Goal: Task Accomplishment & Management: Manage account settings

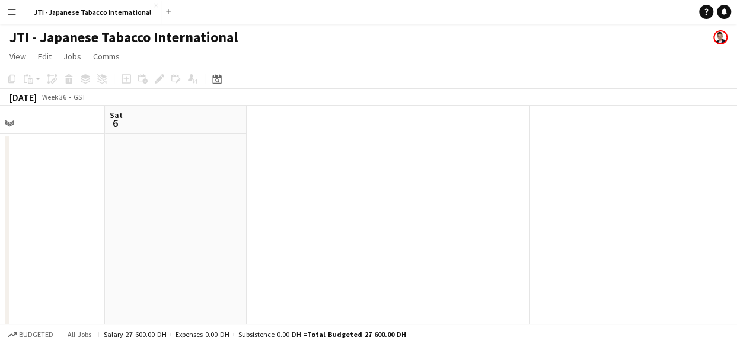
scroll to position [0, 463]
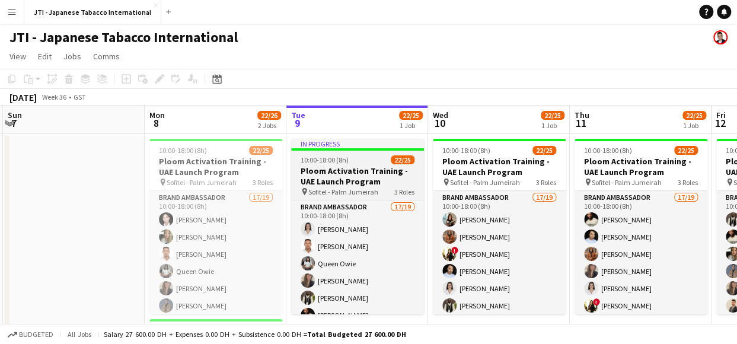
scroll to position [0, 256]
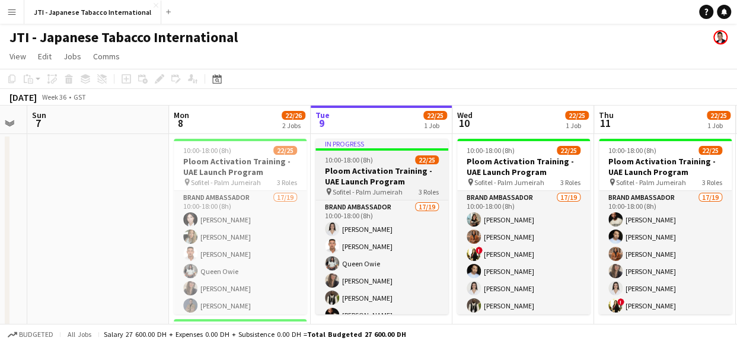
click at [380, 173] on h3 "Ploom Activation Training - UAE Launch Program" at bounding box center [382, 175] width 133 height 21
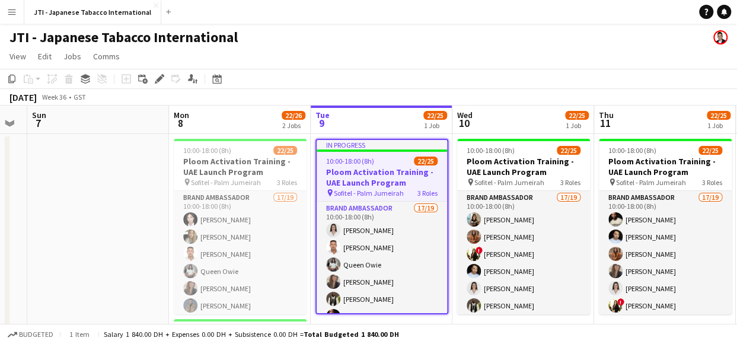
click at [380, 173] on h3 "Ploom Activation Training - UAE Launch Program" at bounding box center [382, 177] width 130 height 21
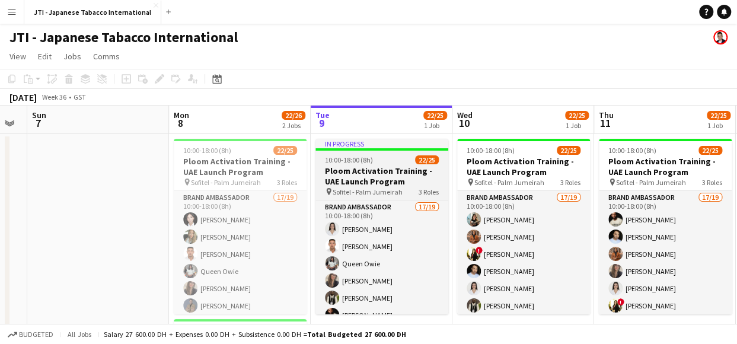
click at [380, 173] on h3 "Ploom Activation Training - UAE Launch Program" at bounding box center [382, 175] width 133 height 21
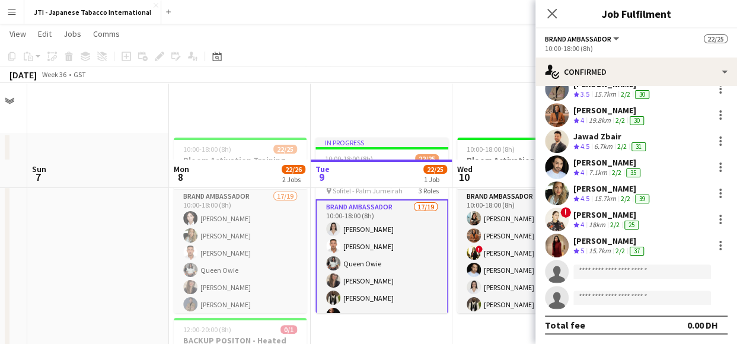
scroll to position [111, 0]
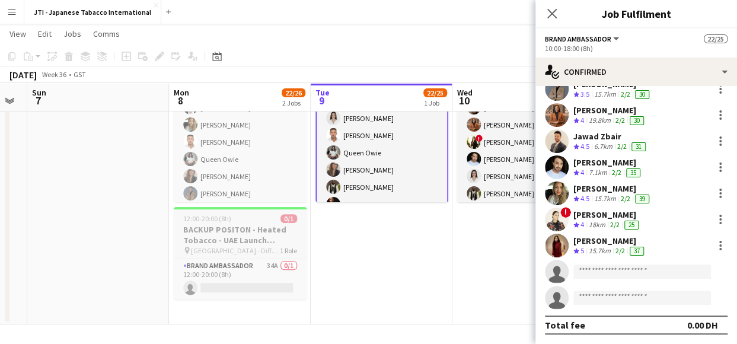
click at [215, 242] on h3 "BACKUP POSITON - Heated Tobacco - UAE Launch Program" at bounding box center [240, 234] width 133 height 21
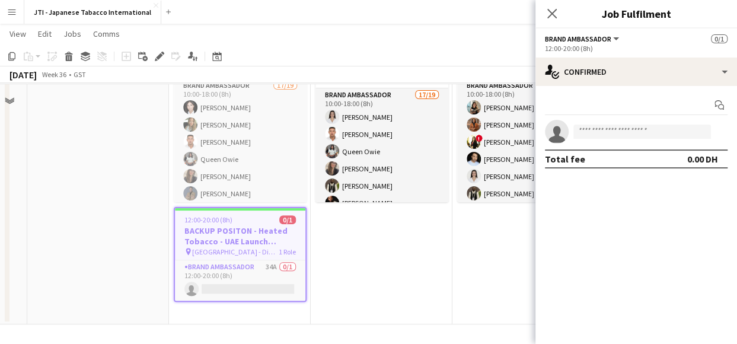
scroll to position [0, 0]
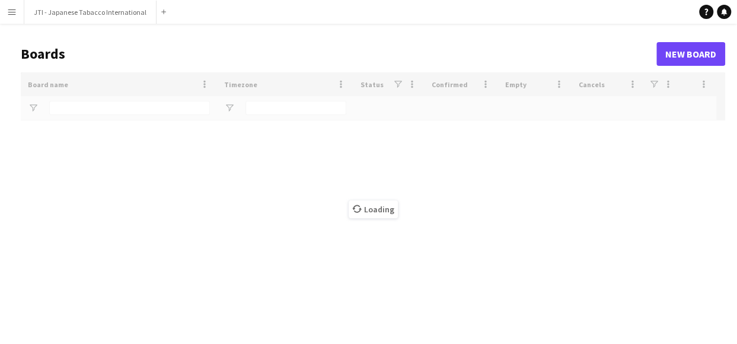
type input "***"
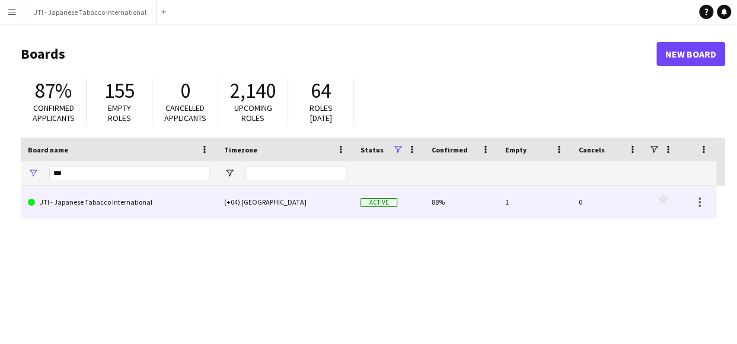
click at [155, 200] on link "JTI - Japanese Tabacco International" at bounding box center [119, 202] width 182 height 33
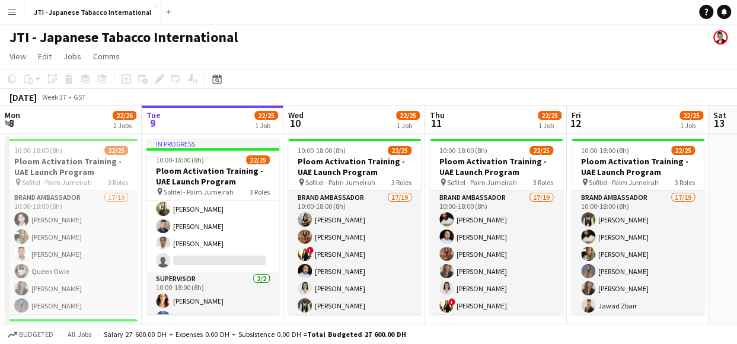
scroll to position [371, 0]
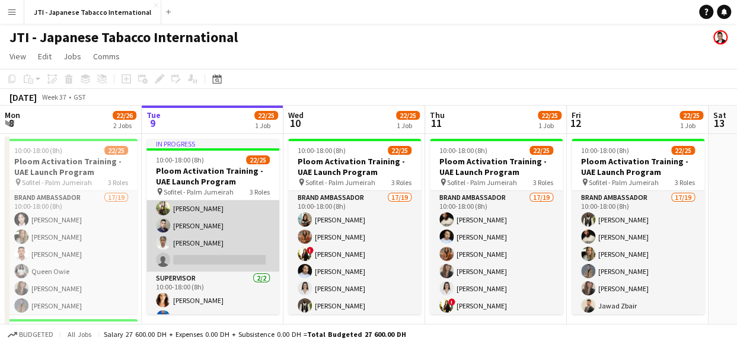
click at [193, 222] on app-card-role "Brand Ambassador [DATE] 10:00-18:00 (8h) Sahreem [PERSON_NAME] Alzidan [PERSON_…" at bounding box center [212, 226] width 133 height 92
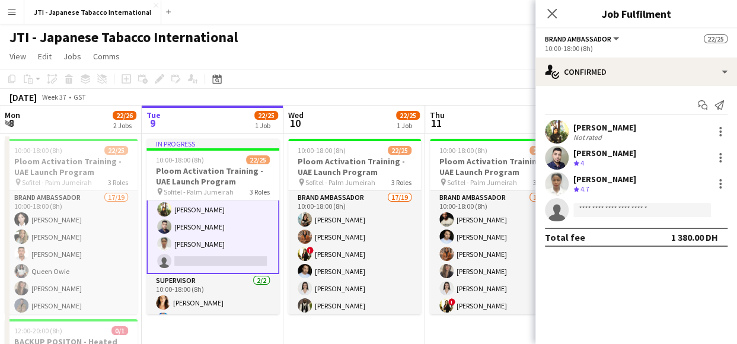
scroll to position [372, 0]
click at [589, 159] on div "15.7km" at bounding box center [600, 163] width 27 height 10
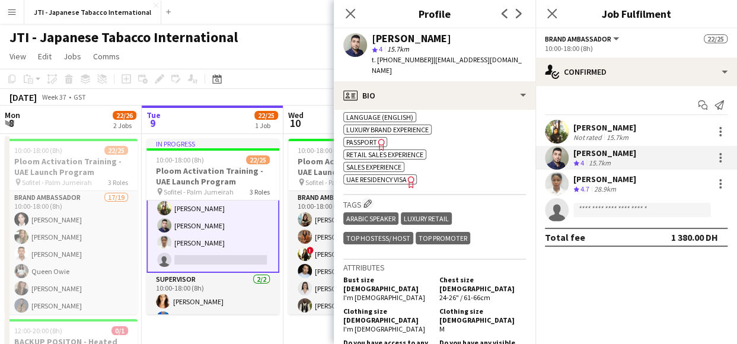
scroll to position [546, 0]
click at [374, 174] on span "UAE Residency Visa" at bounding box center [376, 178] width 60 height 9
click at [272, 56] on app-page-menu "View Day view expanded Day view collapsed Month view Date picker Jump to [DATE]…" at bounding box center [368, 57] width 737 height 23
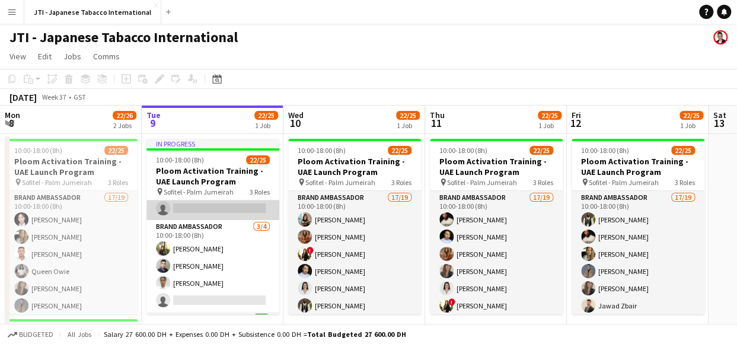
scroll to position [331, 0]
